Goal: Transaction & Acquisition: Purchase product/service

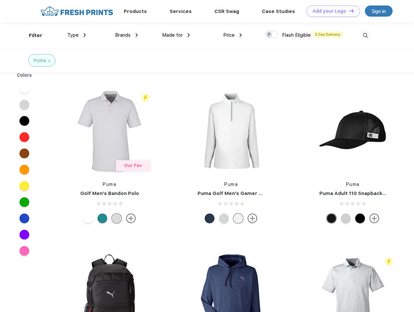
scroll to position [0, 0]
click at [331, 11] on link "Add your Logo Design Tool" at bounding box center [333, 11] width 54 height 11
click at [0, 0] on div "Design Tool" at bounding box center [0, 0] width 0 height 0
click at [349, 11] on link "Add your Logo Design Tool" at bounding box center [333, 11] width 54 height 11
click at [31, 35] on div "Filter" at bounding box center [35, 35] width 13 height 7
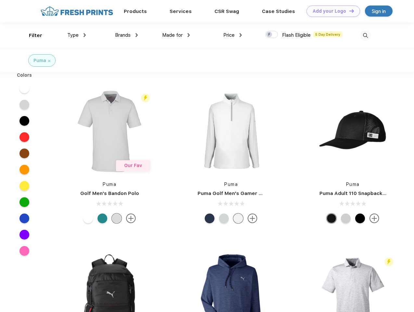
click at [77, 35] on span "Type" at bounding box center [72, 35] width 11 height 6
click at [126, 35] on span "Brands" at bounding box center [123, 35] width 16 height 6
click at [176, 35] on span "Made for" at bounding box center [172, 35] width 20 height 6
click at [233, 35] on span "Price" at bounding box center [228, 35] width 11 height 6
click at [272, 35] on div at bounding box center [271, 34] width 13 height 7
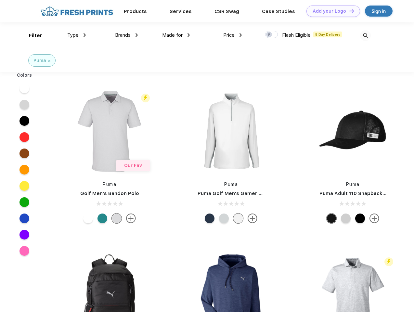
click at [269, 35] on input "checkbox" at bounding box center [267, 33] width 4 height 4
click at [365, 35] on img at bounding box center [365, 35] width 11 height 11
